Goal: Use online tool/utility: Utilize a website feature to perform a specific function

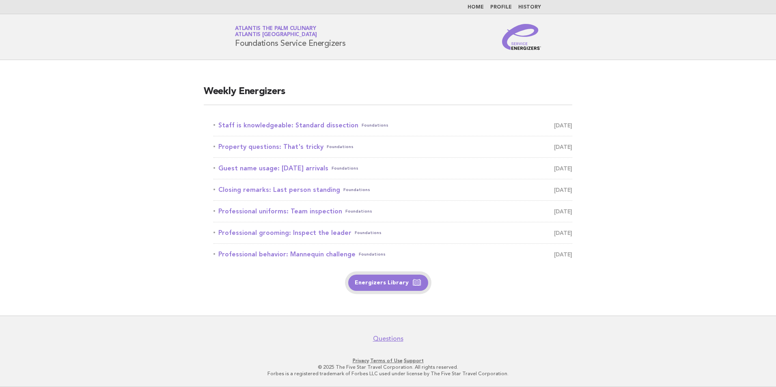
click at [371, 283] on link "Energizers Library" at bounding box center [388, 283] width 80 height 16
click at [254, 127] on link "Staff is knowledgeable: Standard dissection Foundations August 30" at bounding box center [392, 125] width 359 height 11
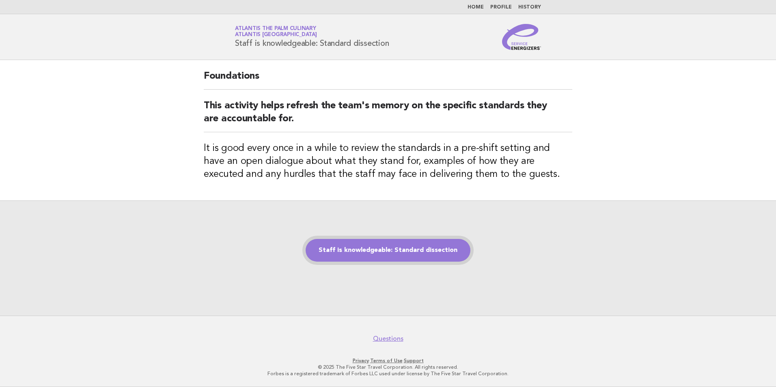
click at [408, 254] on link "Staff is knowledgeable: Standard dissection" at bounding box center [387, 250] width 165 height 23
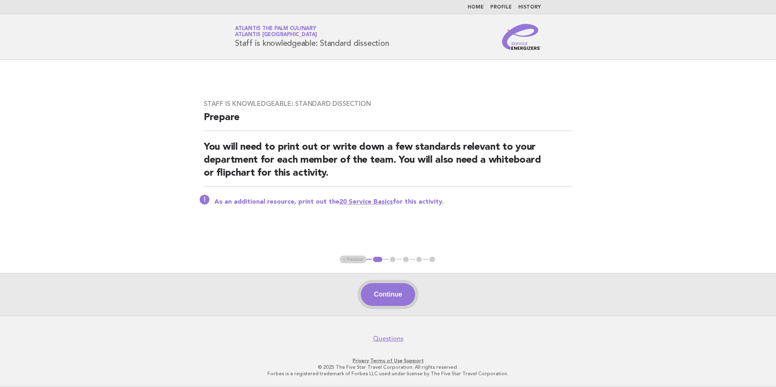
click at [391, 294] on button "Continue" at bounding box center [388, 294] width 54 height 23
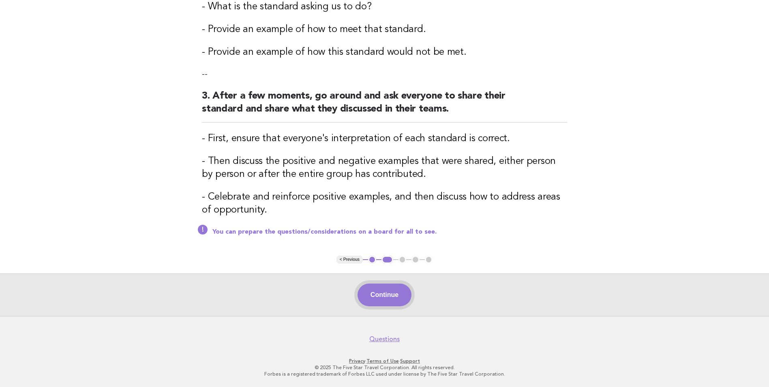
click at [382, 292] on button "Continue" at bounding box center [385, 295] width 54 height 23
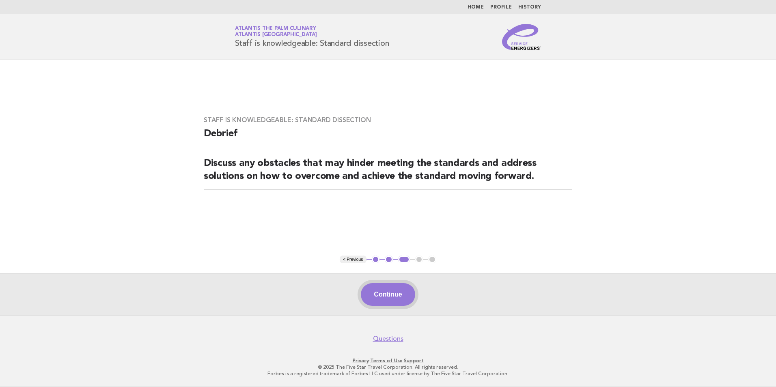
click at [393, 297] on button "Continue" at bounding box center [388, 294] width 54 height 23
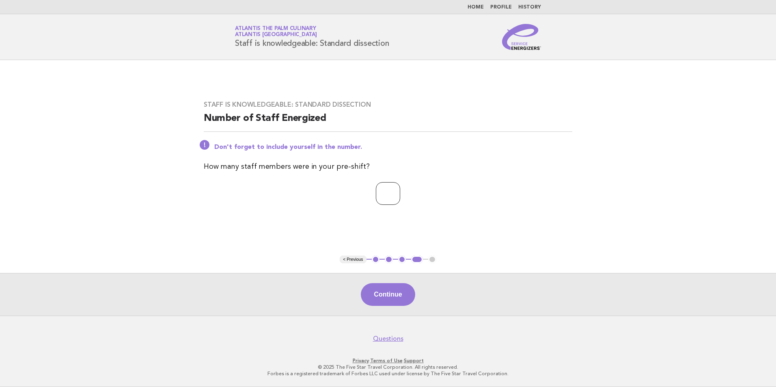
click at [400, 191] on input "*" at bounding box center [388, 193] width 24 height 23
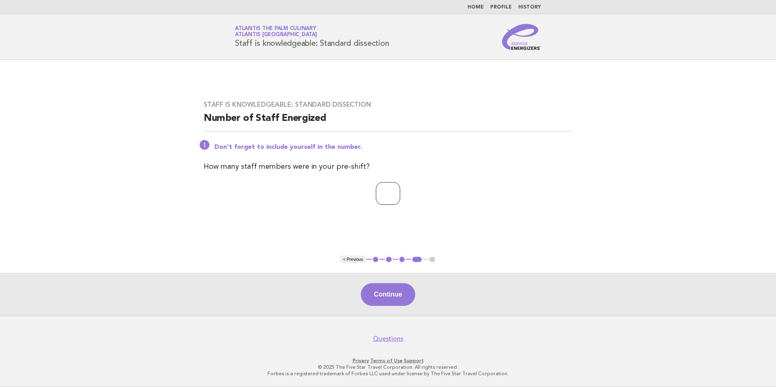
click at [400, 191] on input "*" at bounding box center [388, 193] width 24 height 23
type input "**"
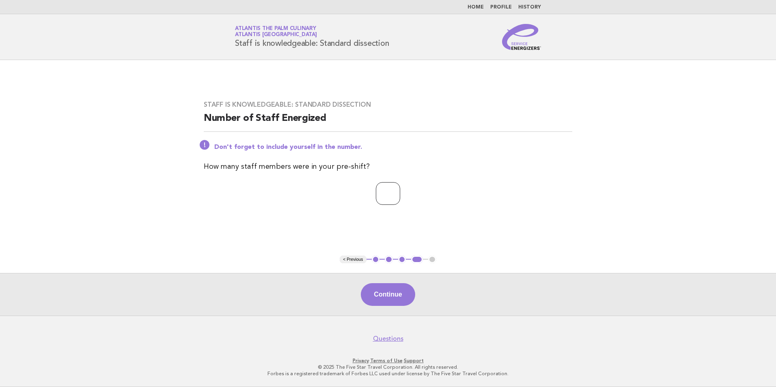
click at [400, 191] on input "**" at bounding box center [388, 193] width 24 height 23
click at [387, 294] on button "Continue" at bounding box center [388, 294] width 54 height 23
